Goal: Task Accomplishment & Management: Manage account settings

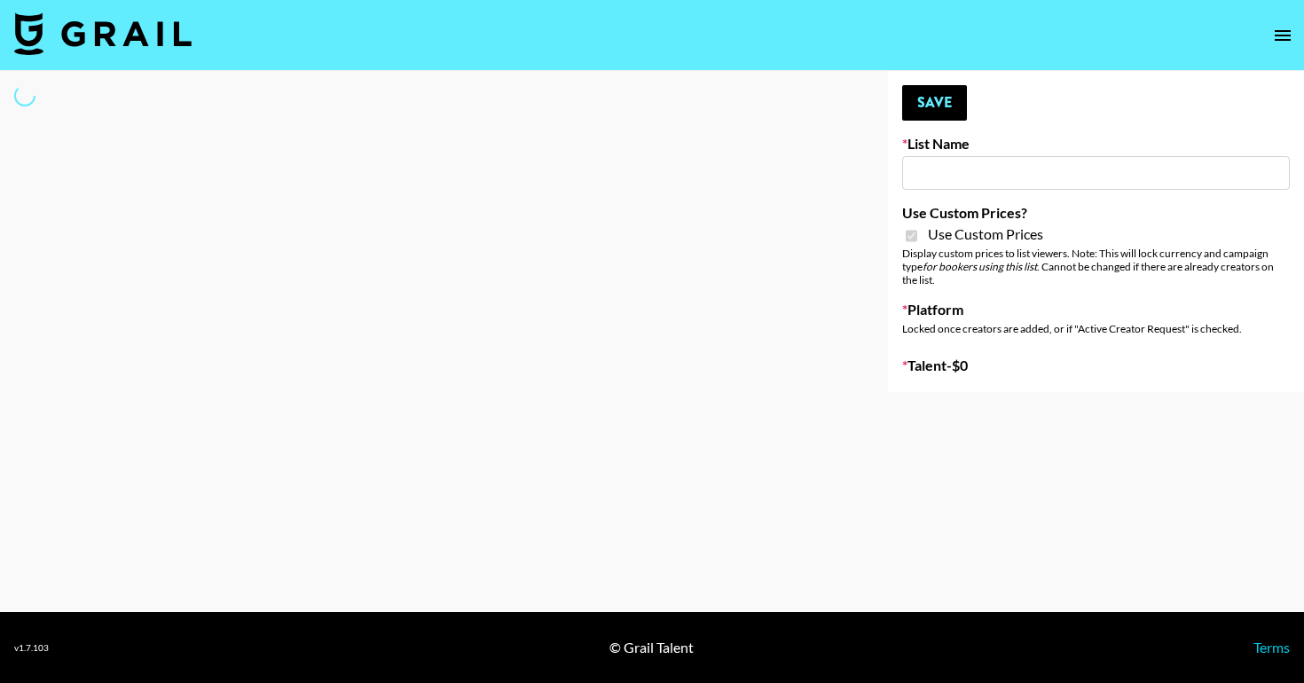
type input "[PERSON_NAME] - Relatable ([DATE])"
checkbox input "true"
select select "Brand"
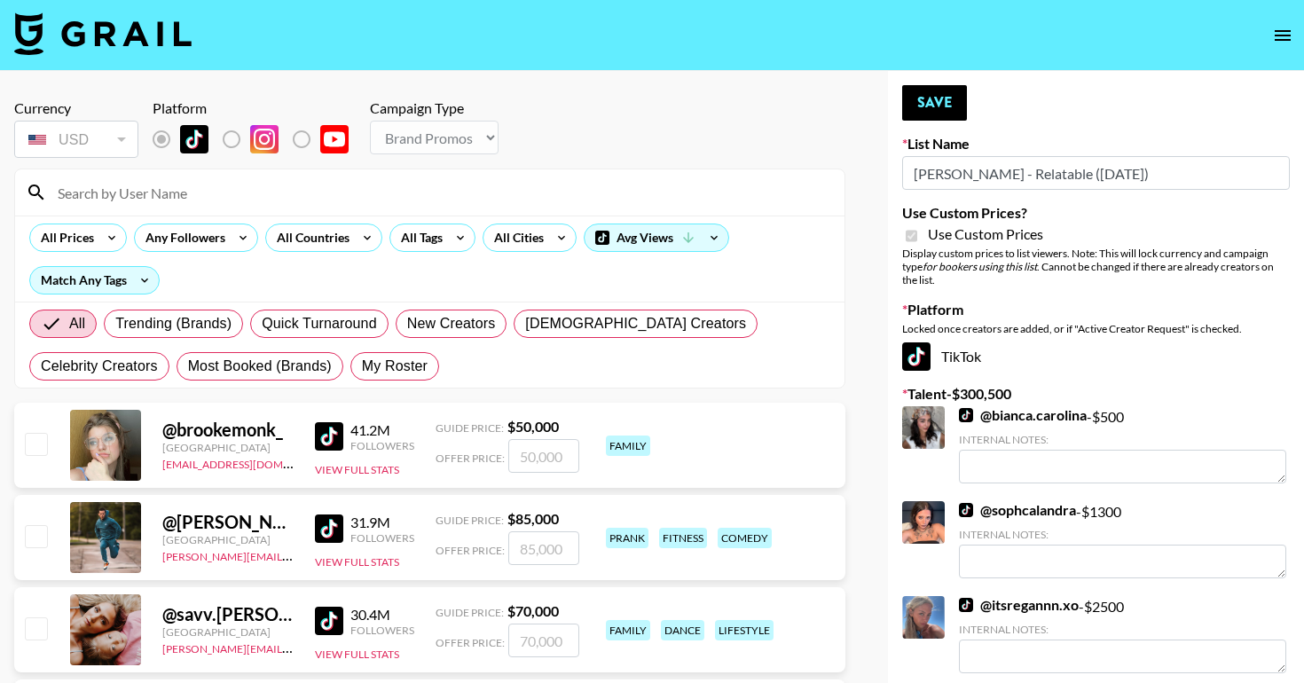
click at [396, 179] on input at bounding box center [440, 192] width 787 height 28
type input "[PERSON_NAME]"
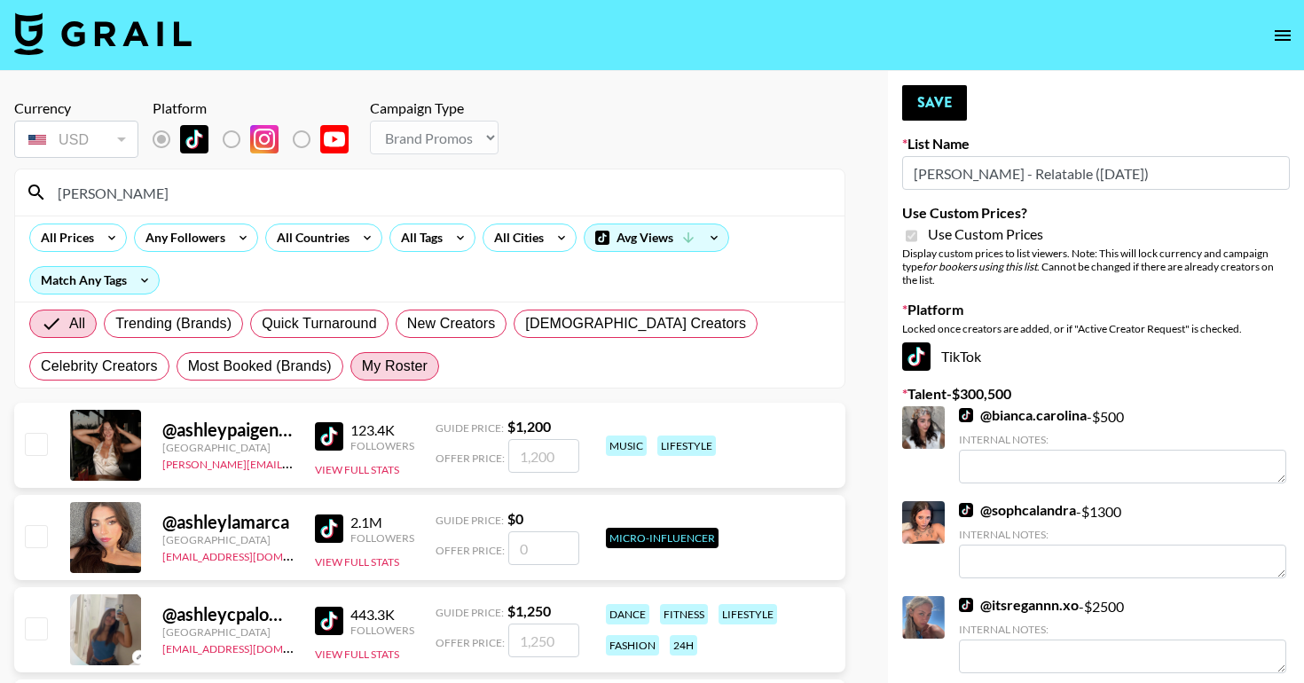
click at [362, 364] on span "My Roster" at bounding box center [395, 366] width 66 height 21
click at [362, 366] on input "My Roster" at bounding box center [362, 366] width 0 height 0
radio input "true"
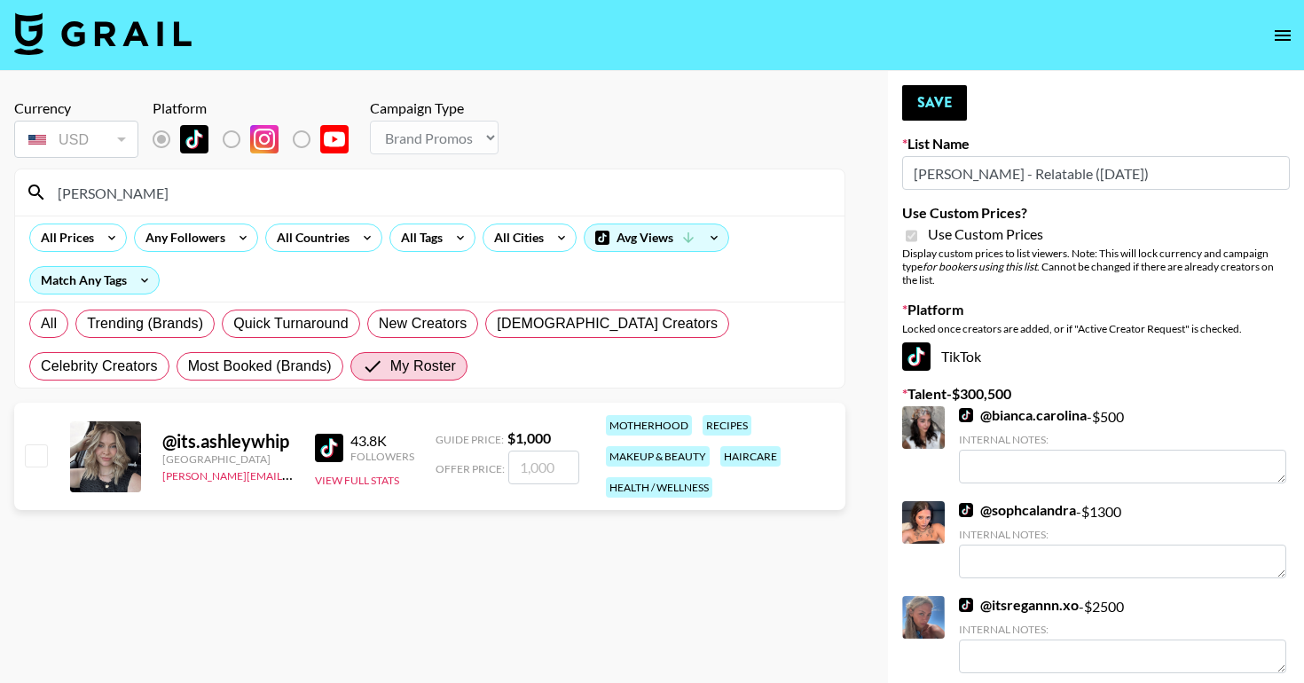
click at [35, 445] on input "checkbox" at bounding box center [35, 455] width 21 height 21
checkbox input "true"
type input "1000"
click at [930, 98] on button "Save" at bounding box center [934, 102] width 65 height 35
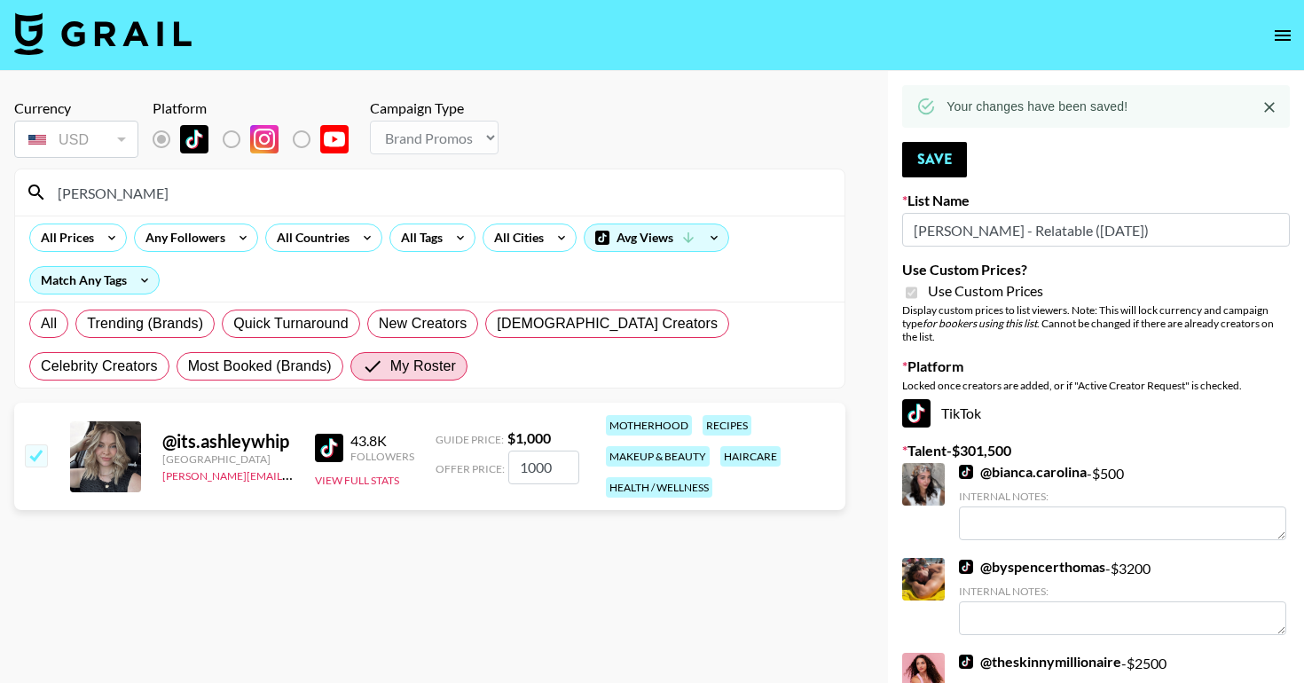
click at [147, 198] on input "[PERSON_NAME]" at bounding box center [440, 192] width 787 height 28
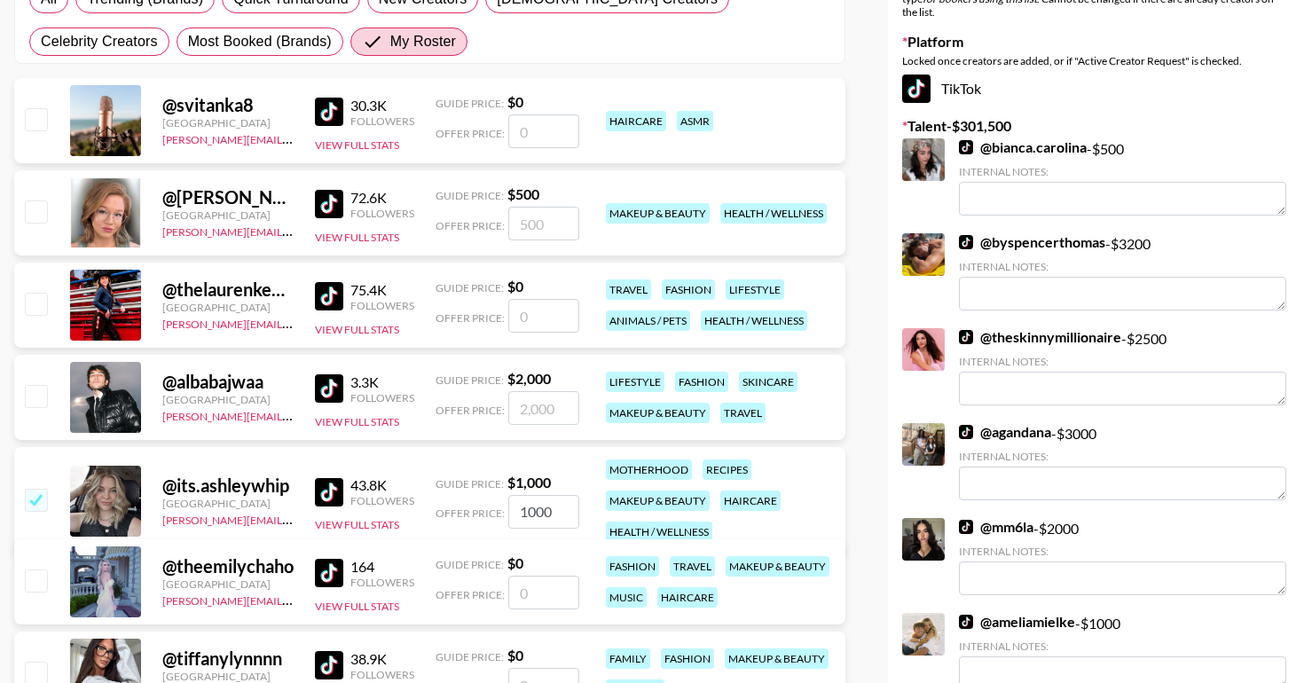
scroll to position [329, 0]
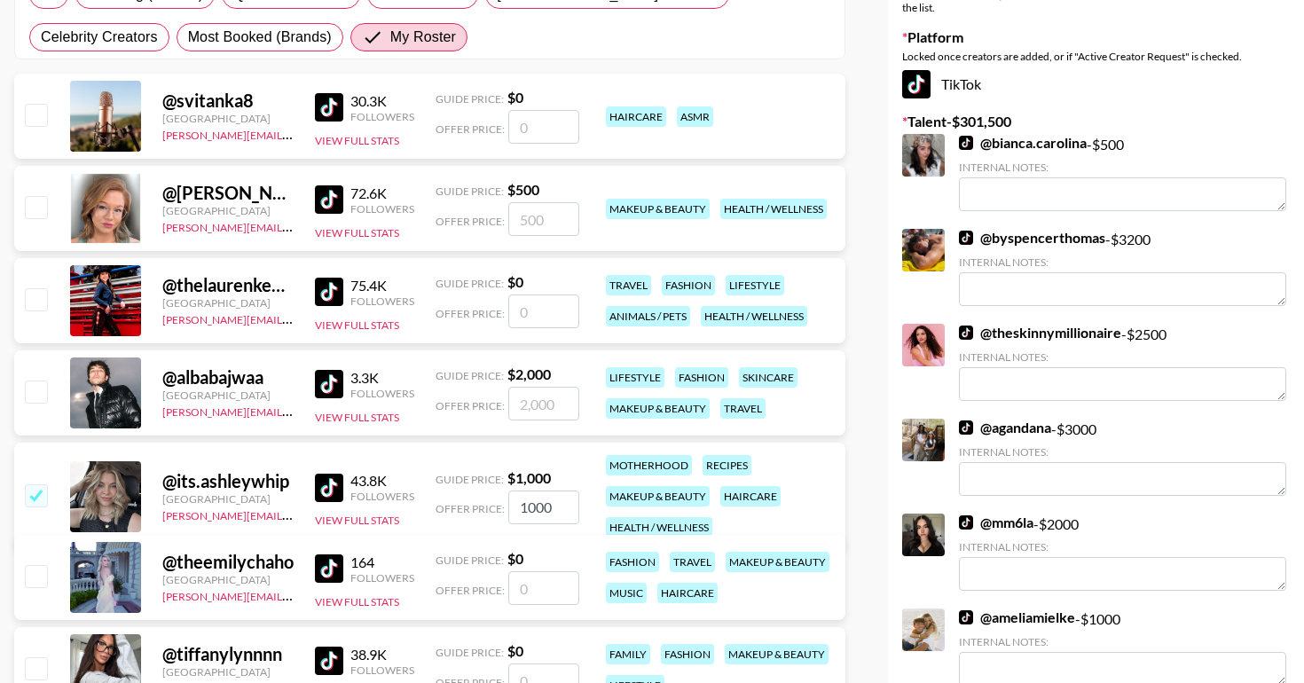
click at [35, 301] on input "checkbox" at bounding box center [35, 298] width 21 height 21
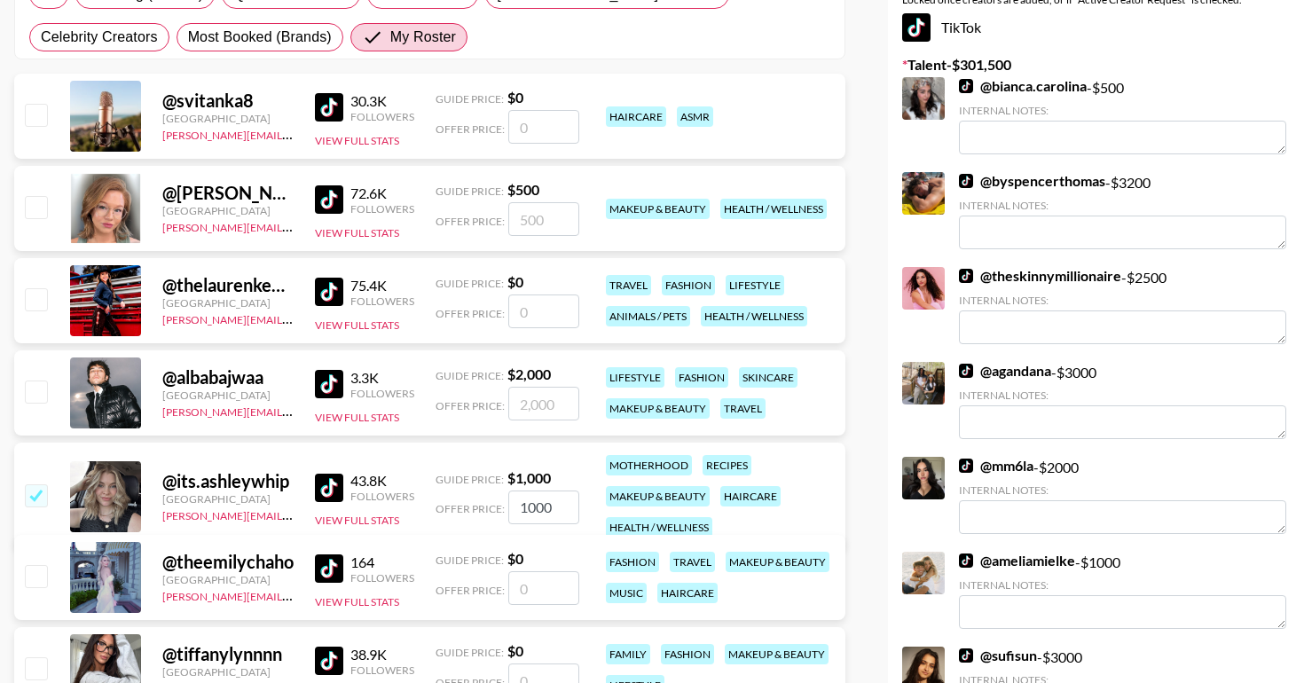
click at [533, 310] on input "number" at bounding box center [543, 312] width 71 height 34
checkbox input "true"
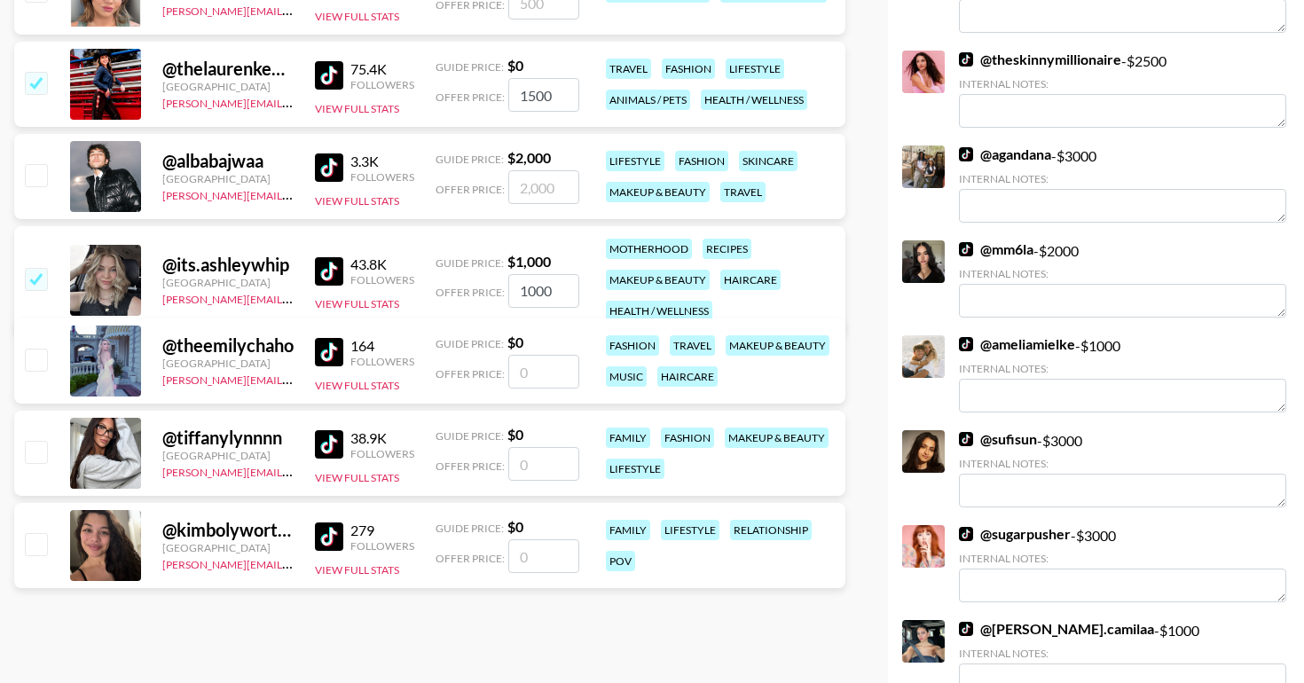
scroll to position [648, 0]
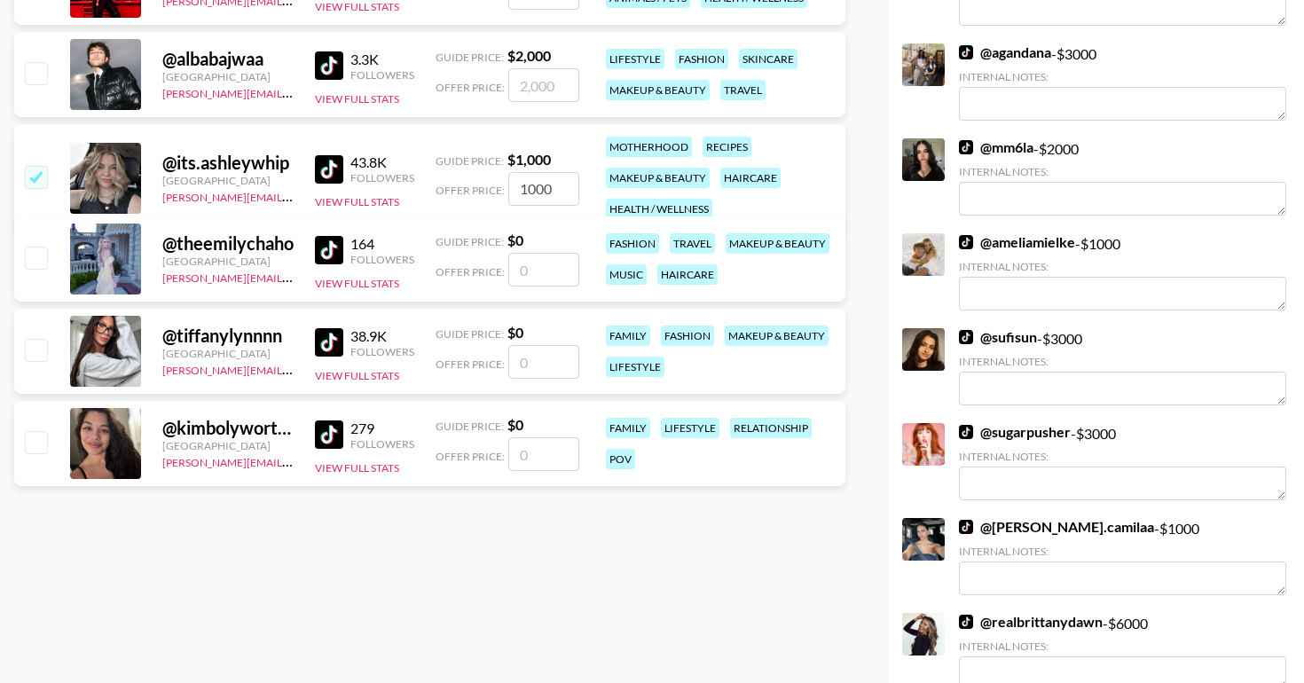
type input "1500"
click at [26, 429] on div at bounding box center [35, 444] width 28 height 30
click at [32, 443] on input "checkbox" at bounding box center [35, 441] width 21 height 21
click at [542, 452] on input "number" at bounding box center [543, 454] width 71 height 34
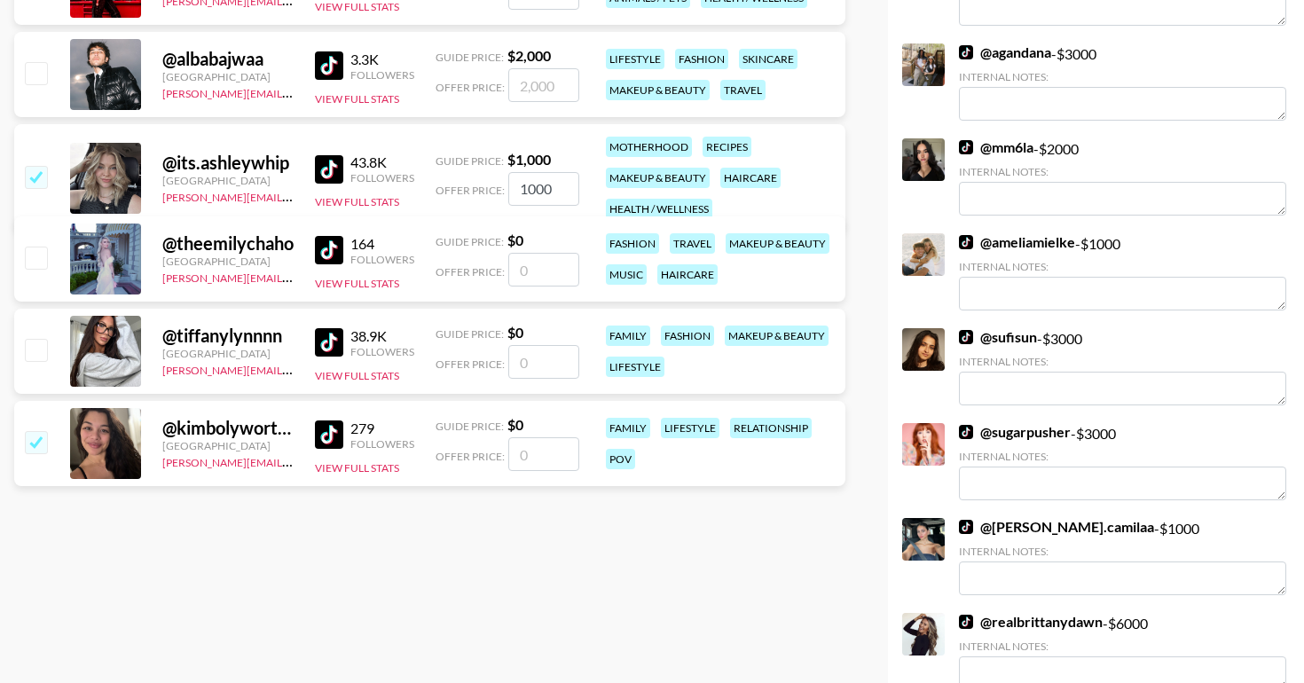
checkbox input "true"
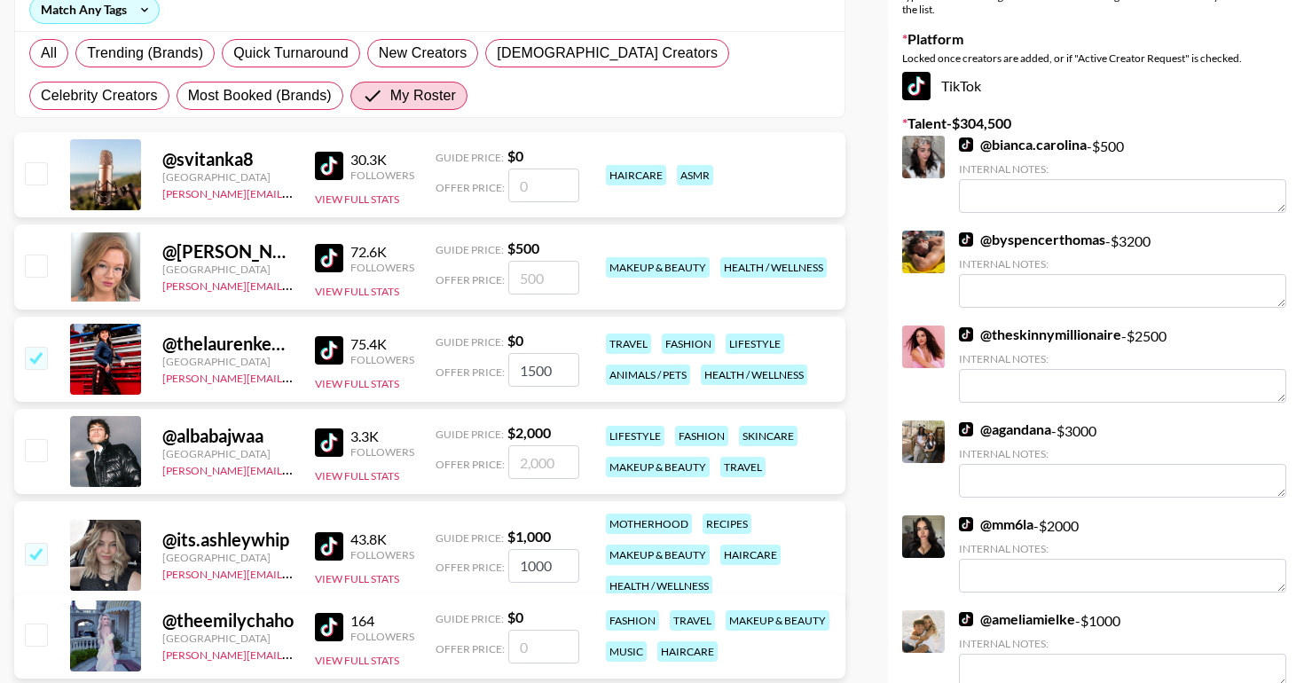
scroll to position [0, 0]
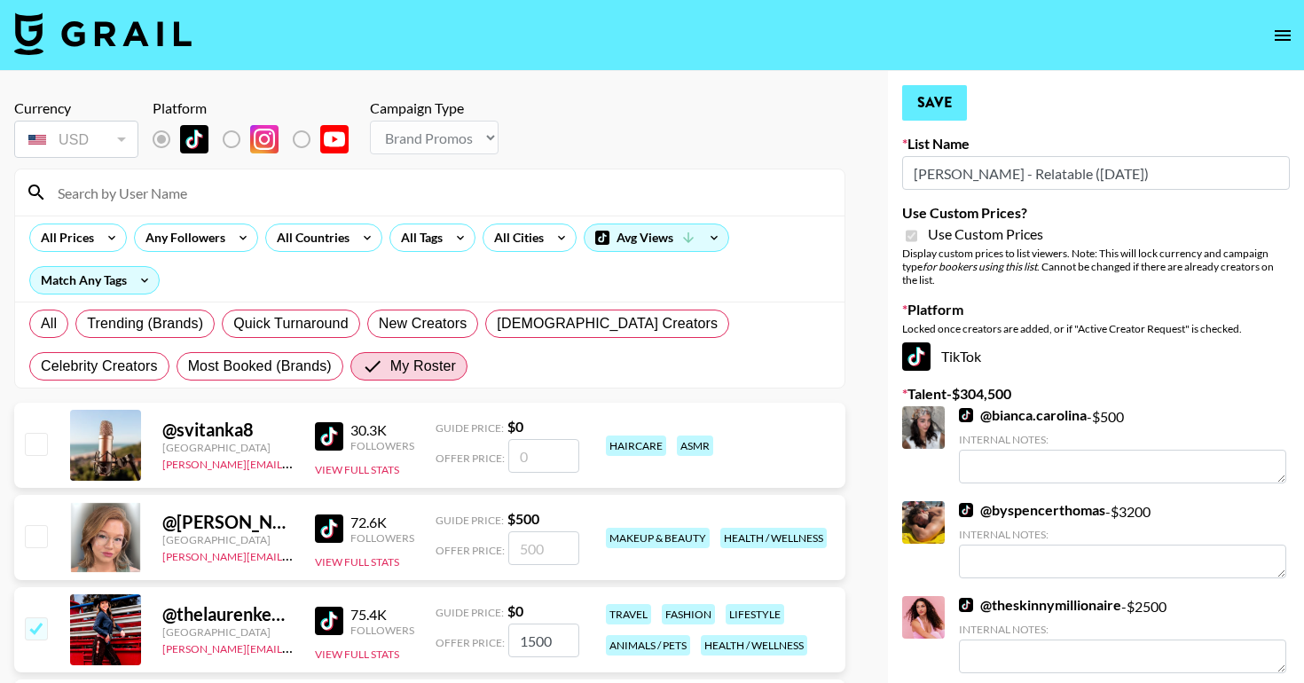
type input "1500"
click at [944, 95] on button "Save" at bounding box center [934, 102] width 65 height 35
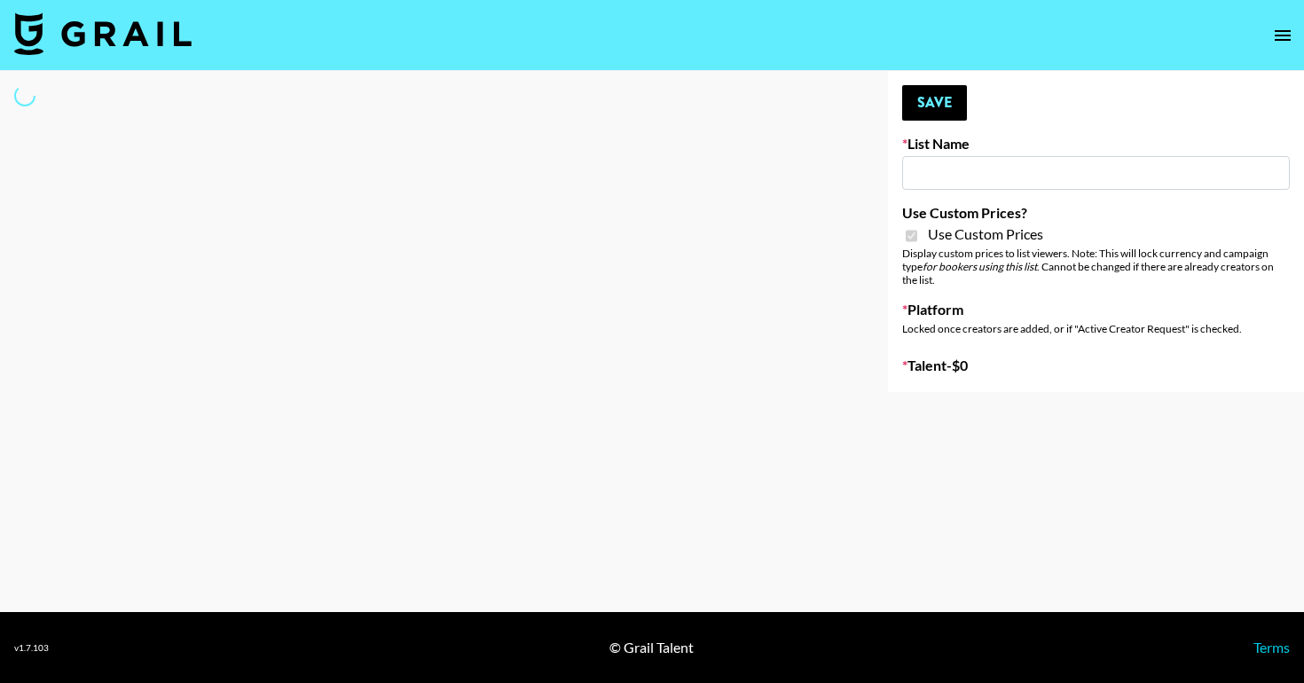
type input "Brickhouse - Women (20th Sept)"
checkbox input "true"
select select "Brand"
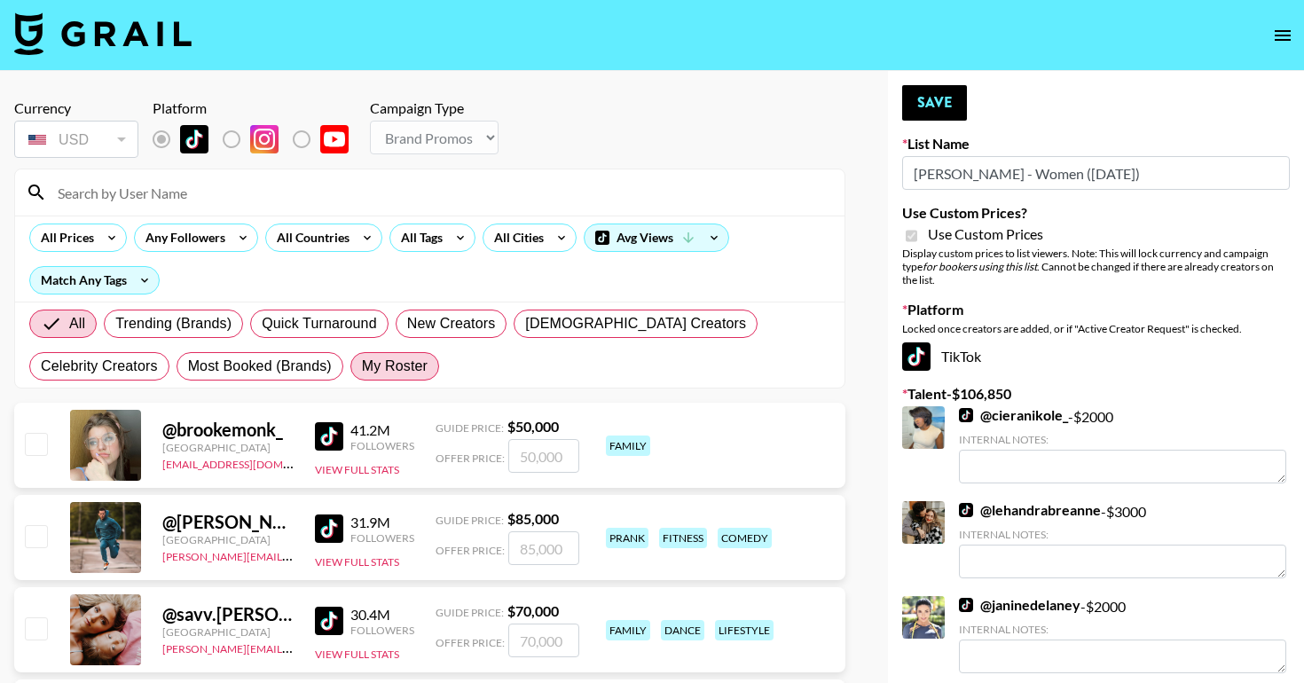
click at [362, 370] on span "My Roster" at bounding box center [395, 366] width 66 height 21
click at [362, 366] on input "My Roster" at bounding box center [362, 366] width 0 height 0
radio input "true"
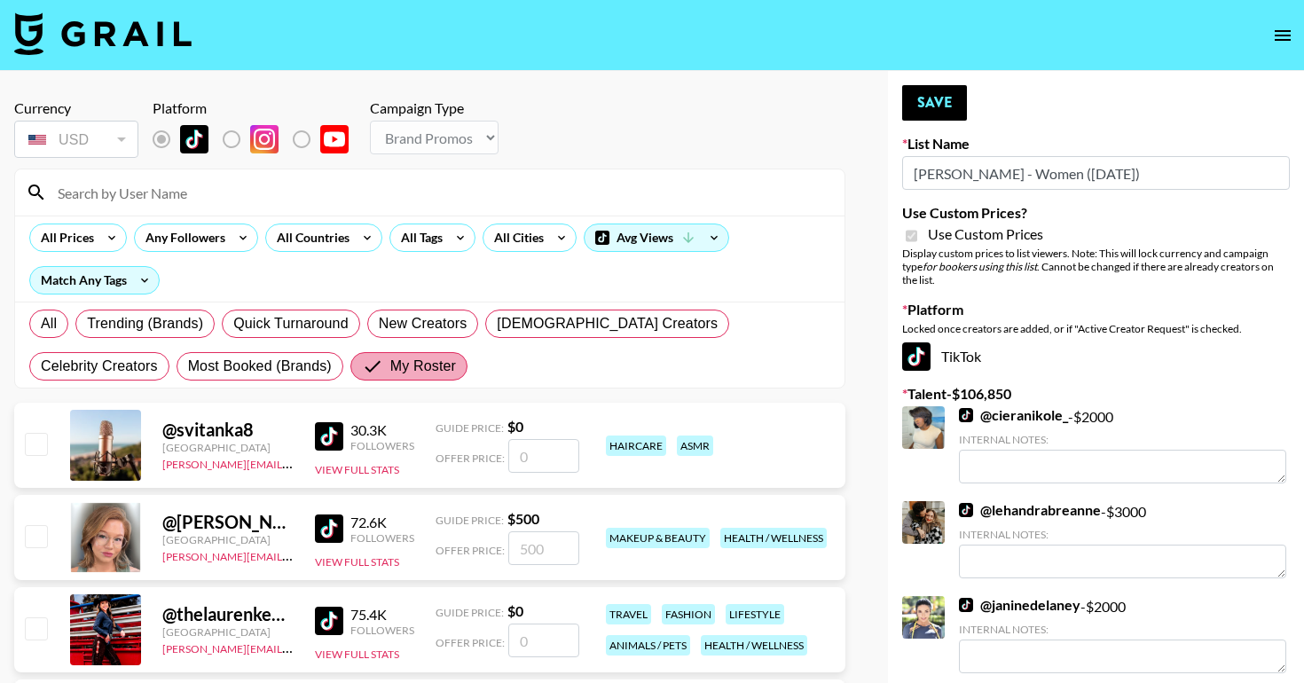
click at [362, 366] on input "My Roster" at bounding box center [376, 366] width 28 height 21
click at [362, 365] on input "My Roster" at bounding box center [376, 366] width 28 height 21
click at [52, 315] on span "All" at bounding box center [49, 323] width 16 height 21
click at [41, 324] on input "All" at bounding box center [41, 324] width 0 height 0
radio input "true"
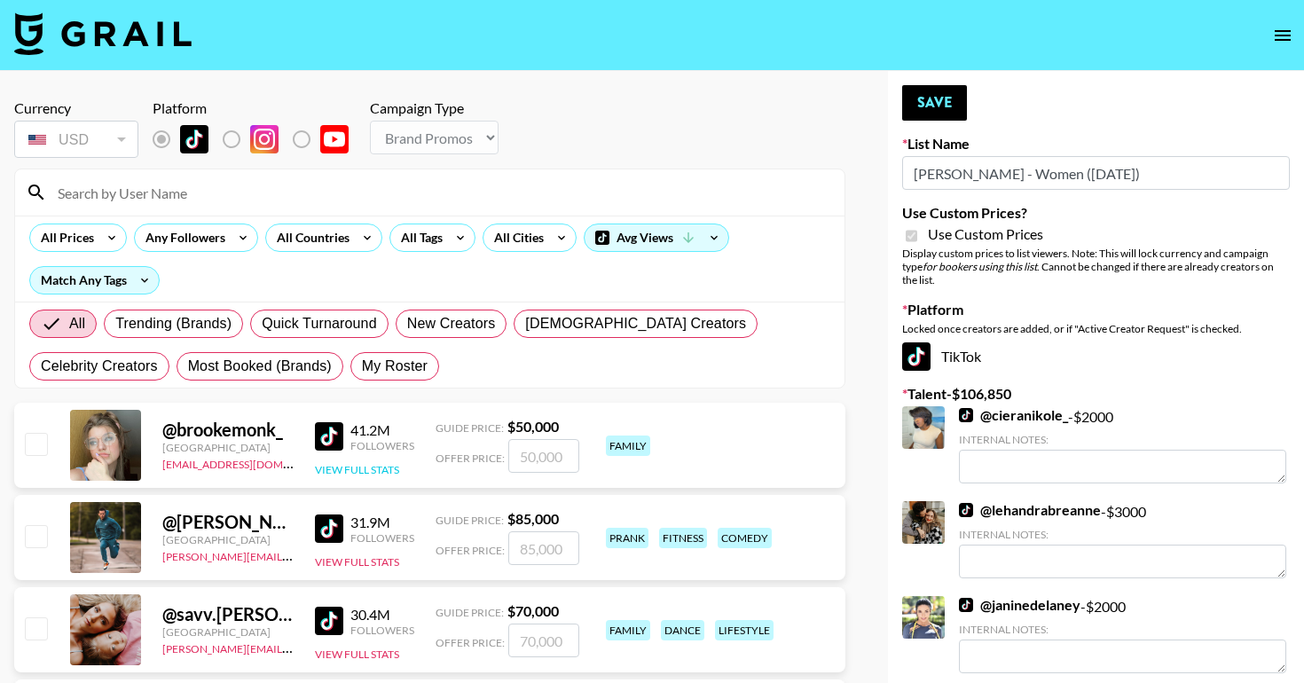
click at [334, 473] on button "View Full Stats" at bounding box center [357, 469] width 84 height 13
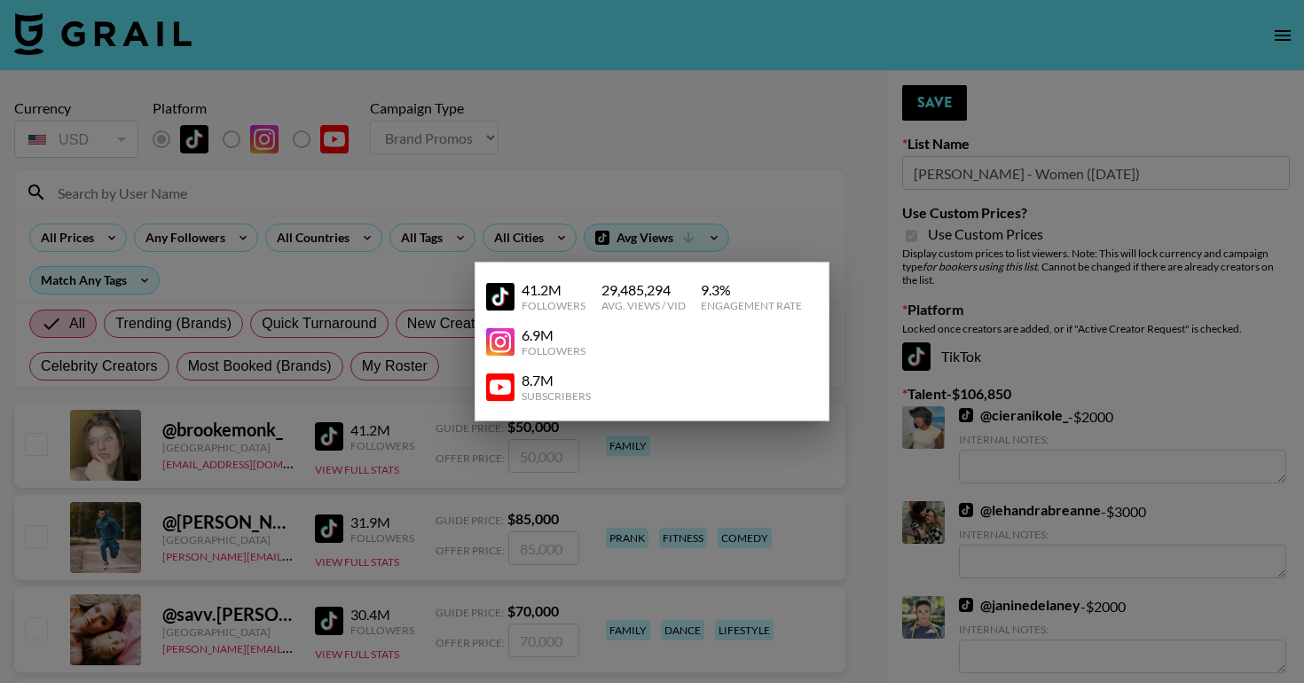
click at [290, 398] on div at bounding box center [652, 341] width 1304 height 683
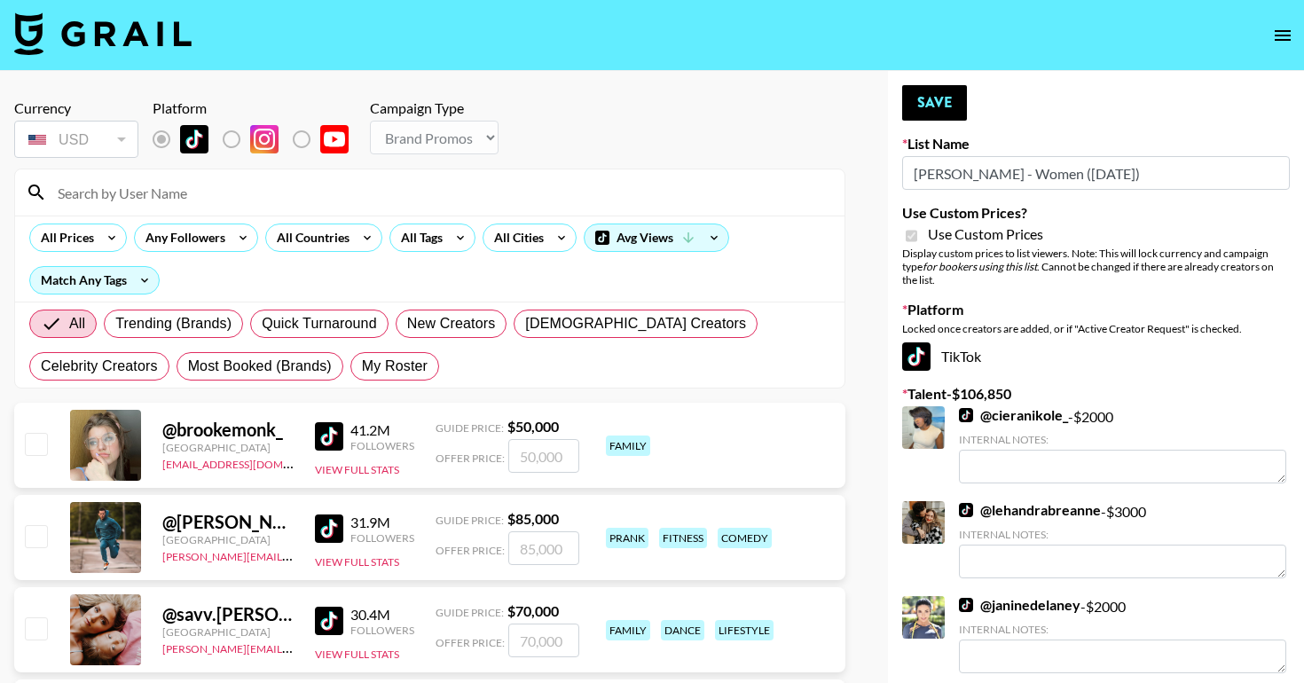
click at [251, 433] on div "@ brookemonk_" at bounding box center [227, 430] width 131 height 22
click at [89, 452] on div at bounding box center [105, 445] width 71 height 71
click at [208, 450] on div "[GEOGRAPHIC_DATA]" at bounding box center [227, 447] width 131 height 13
drag, startPoint x: 290, startPoint y: 433, endPoint x: 162, endPoint y: 430, distance: 127.8
click at [162, 430] on div "@ brookemonk_" at bounding box center [227, 430] width 131 height 22
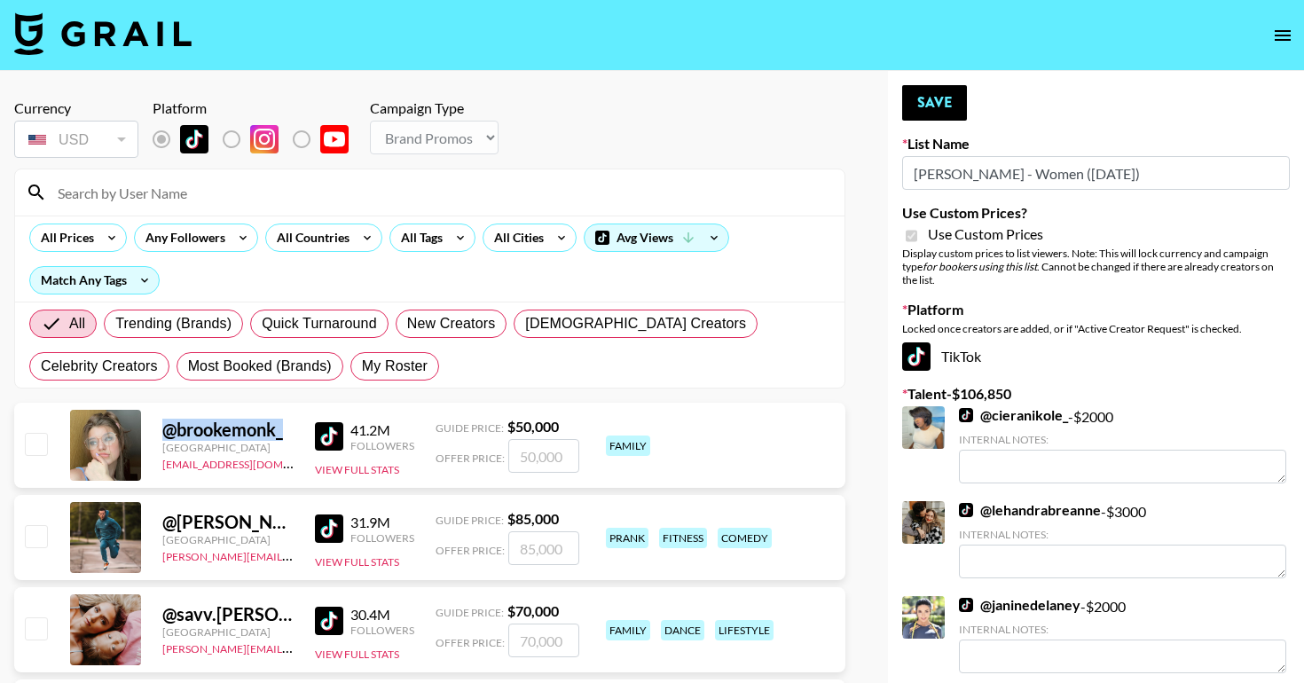
copy div "@ brookemonk_"
click at [362, 360] on span "My Roster" at bounding box center [395, 366] width 66 height 21
click at [362, 366] on input "My Roster" at bounding box center [362, 366] width 0 height 0
radio input "true"
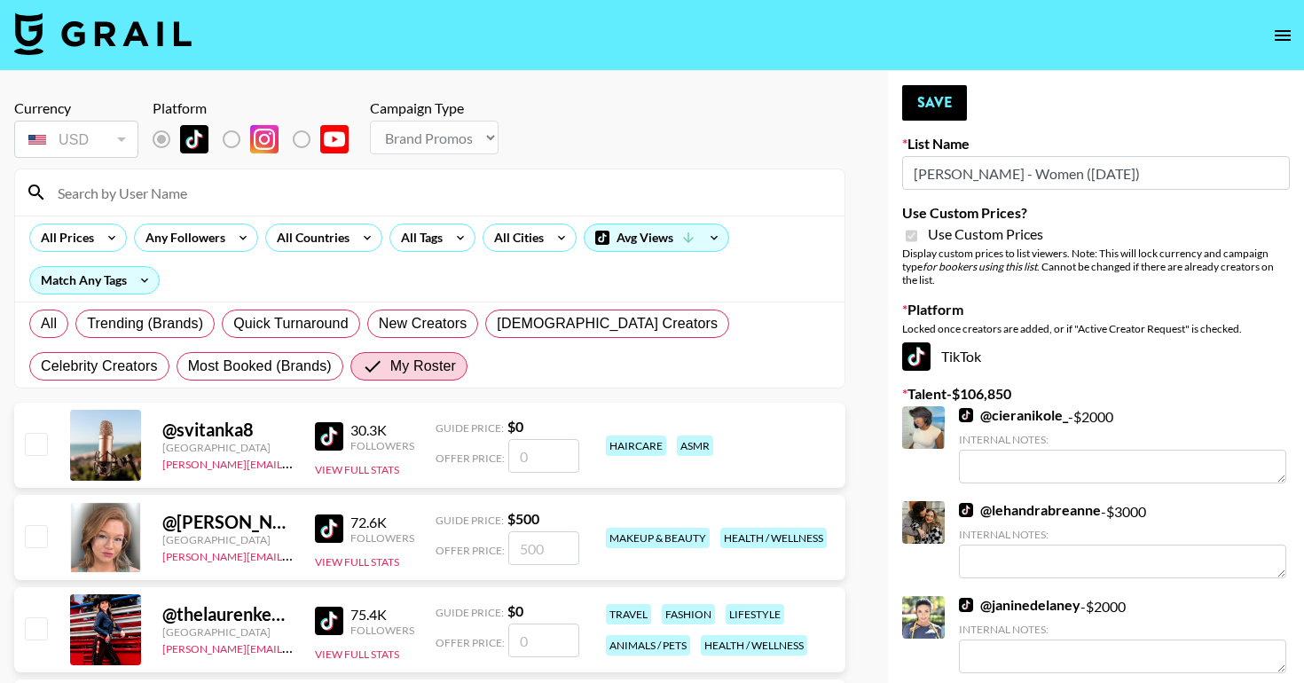
scroll to position [324, 0]
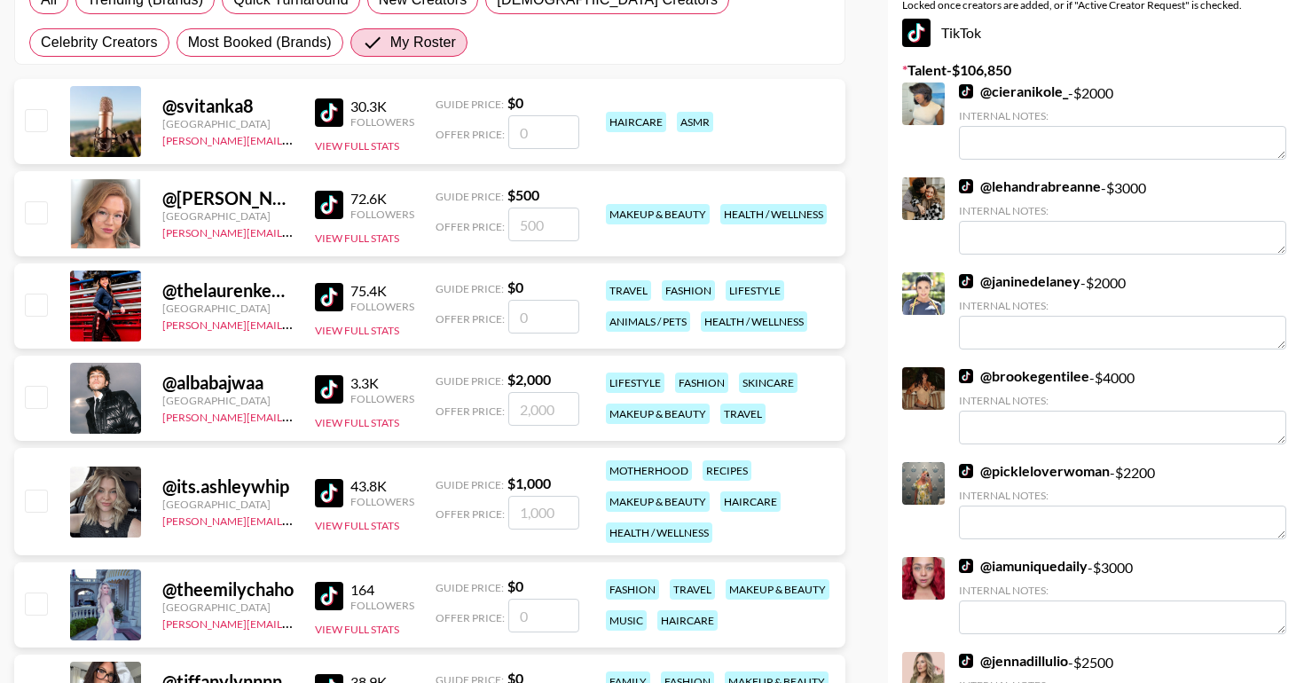
click at [43, 222] on input "checkbox" at bounding box center [35, 211] width 21 height 21
checkbox input "true"
click at [532, 228] on input "500" at bounding box center [543, 225] width 71 height 34
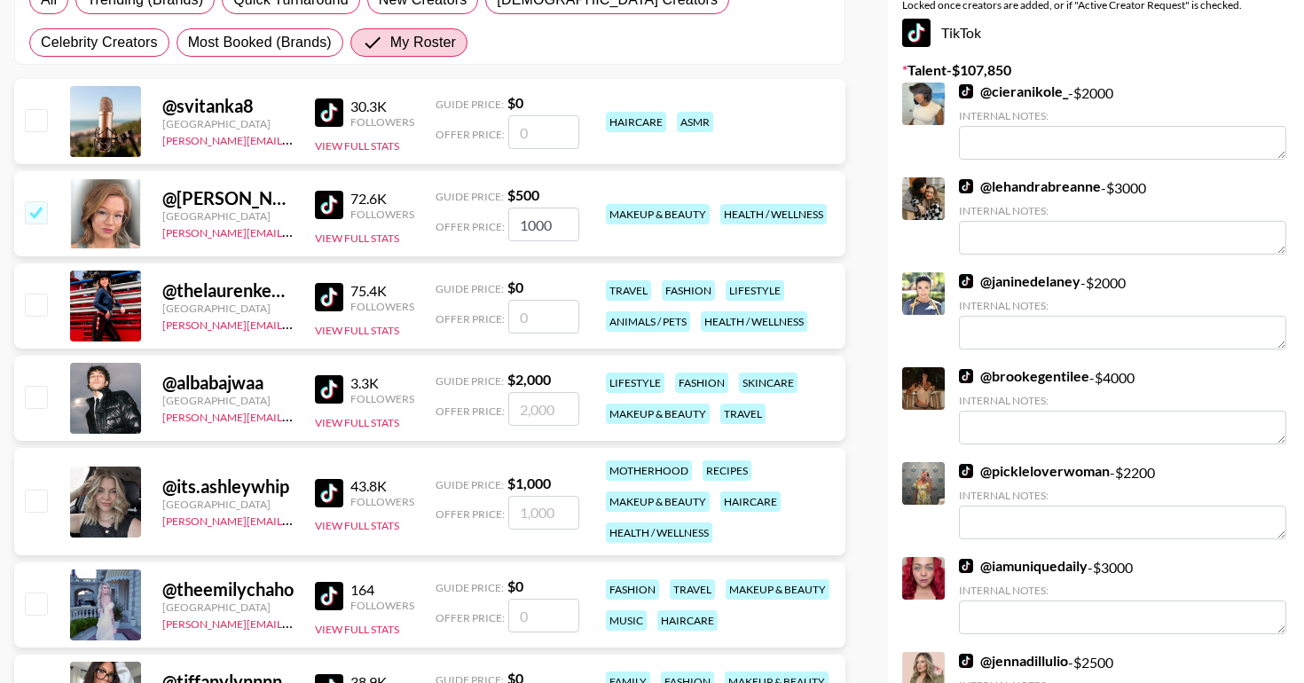
type input "1000"
click at [551, 519] on input "number" at bounding box center [543, 513] width 71 height 34
type input "1"
checkbox input "true"
type input "1500"
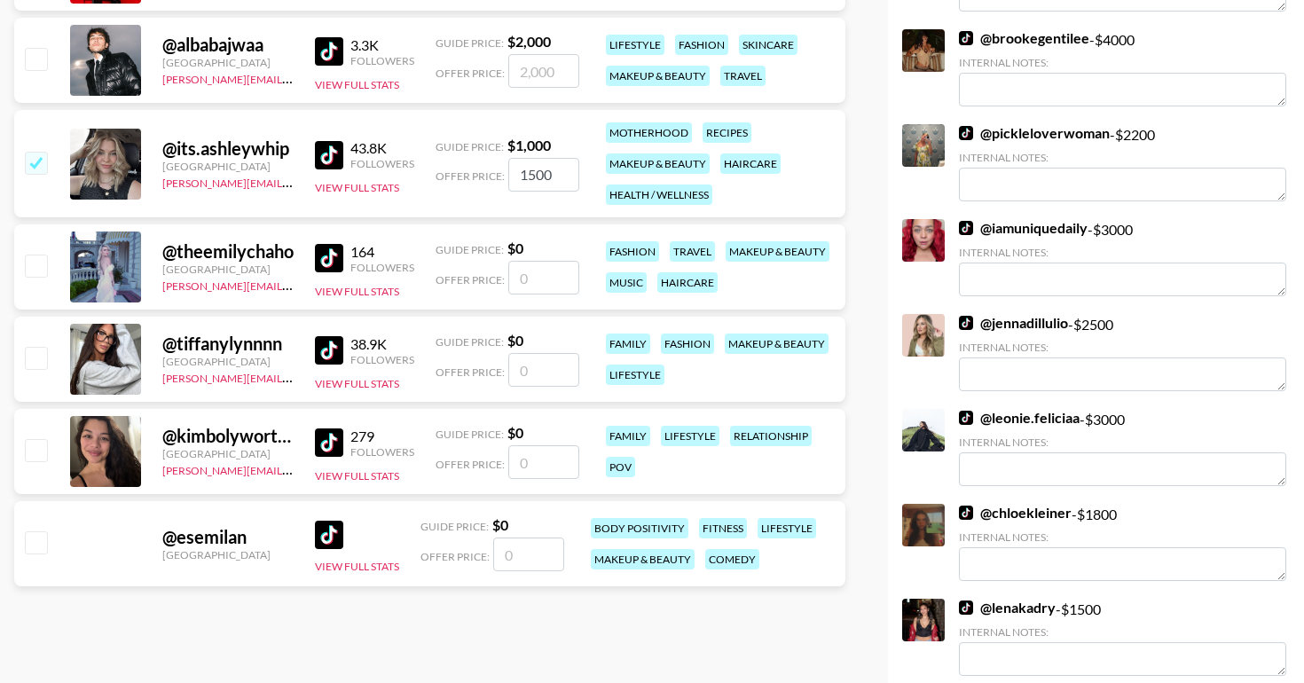
scroll to position [665, 0]
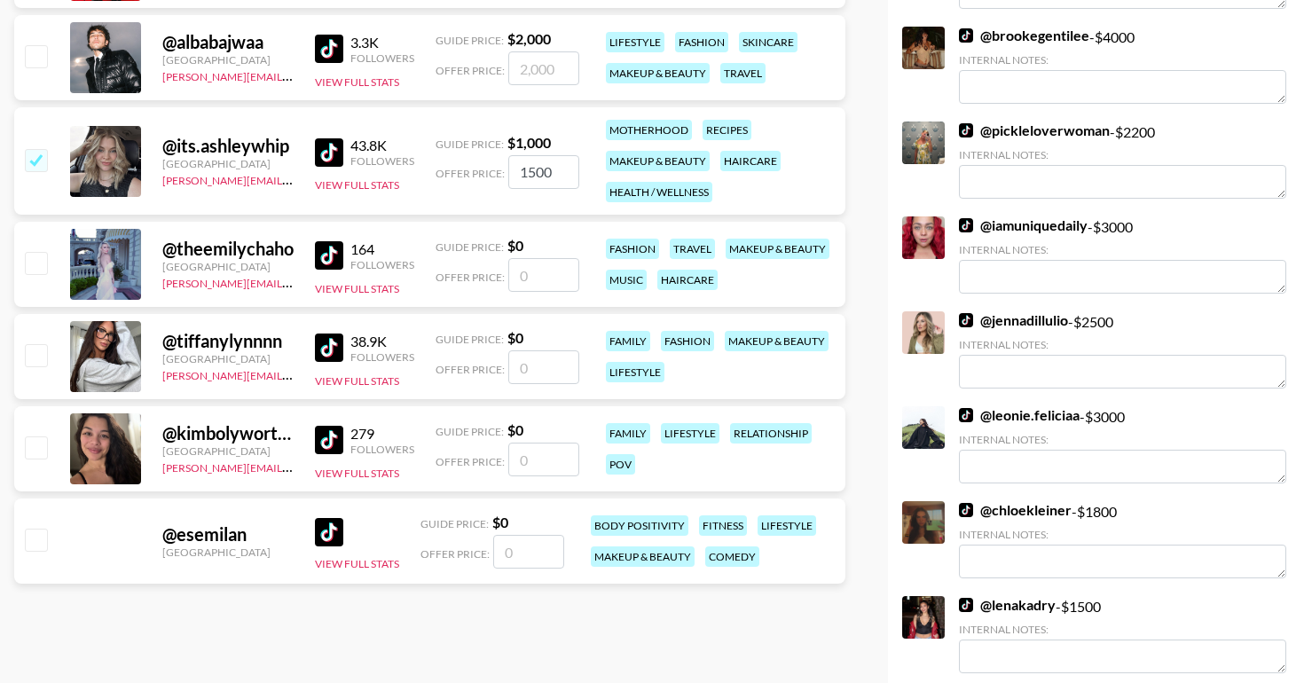
click at [33, 535] on input "checkbox" at bounding box center [35, 539] width 21 height 21
checkbox input "false"
click at [33, 449] on input "checkbox" at bounding box center [35, 447] width 21 height 21
click at [520, 459] on input "number" at bounding box center [543, 460] width 71 height 34
checkbox input "true"
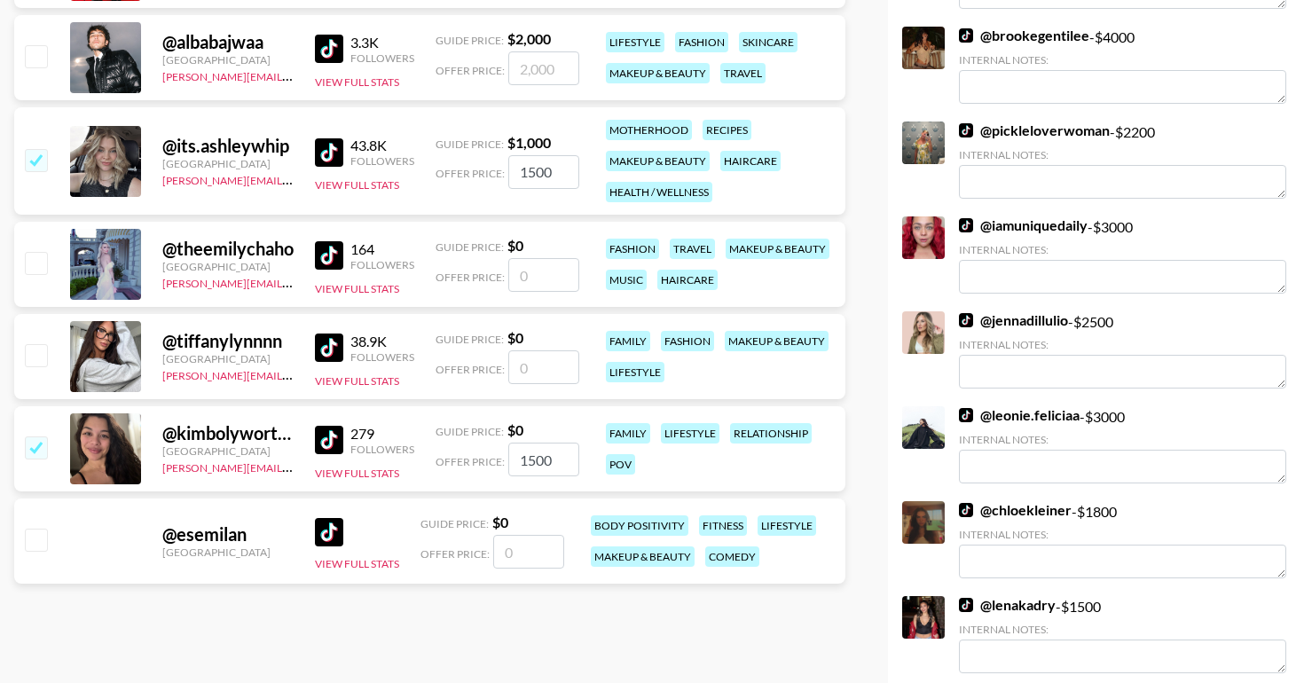
type input "1500"
click at [547, 554] on input "number" at bounding box center [528, 552] width 71 height 34
checkbox input "true"
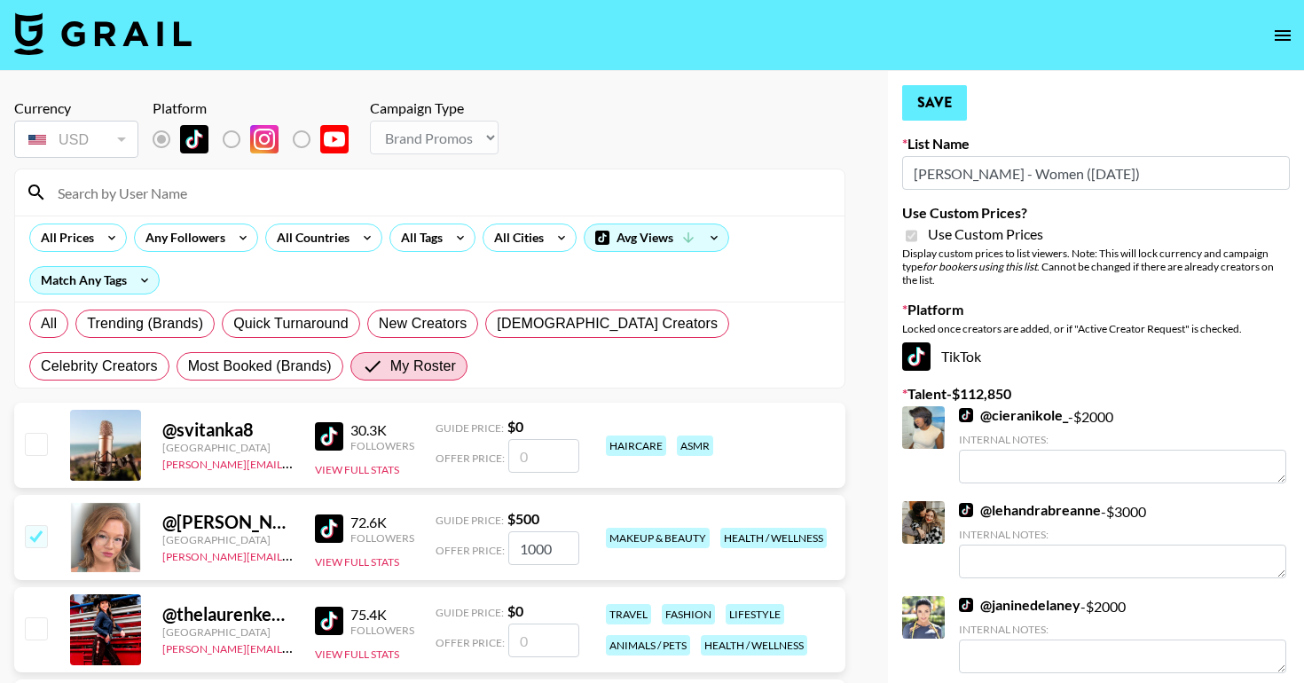
type input "2000"
click at [934, 101] on button "Save" at bounding box center [934, 102] width 65 height 35
